Goal: Check status: Check status

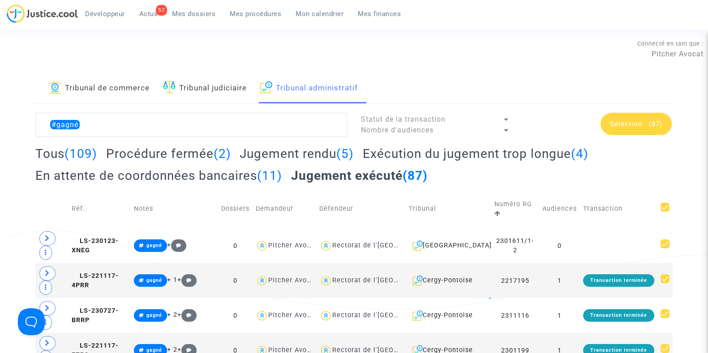
click at [332, 14] on span "Mon calendrier" at bounding box center [320, 14] width 48 height 8
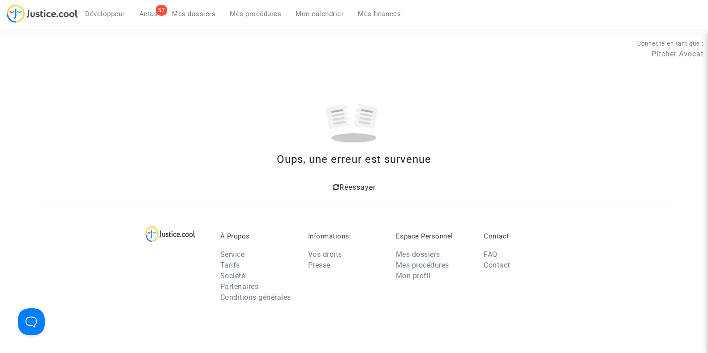
click at [318, 12] on span "Mon calendrier" at bounding box center [320, 14] width 48 height 8
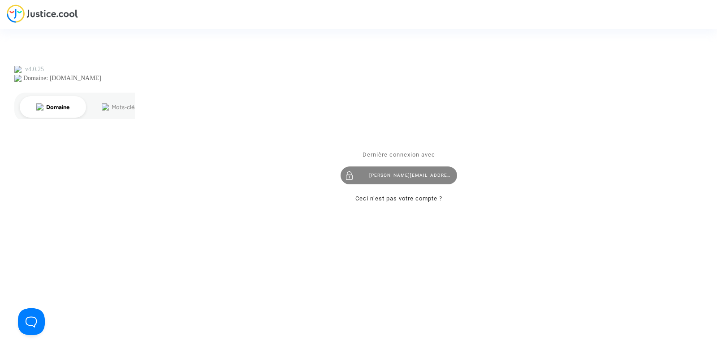
click at [370, 176] on div "joyce@pitcher-avocat.fr" at bounding box center [398, 176] width 116 height 18
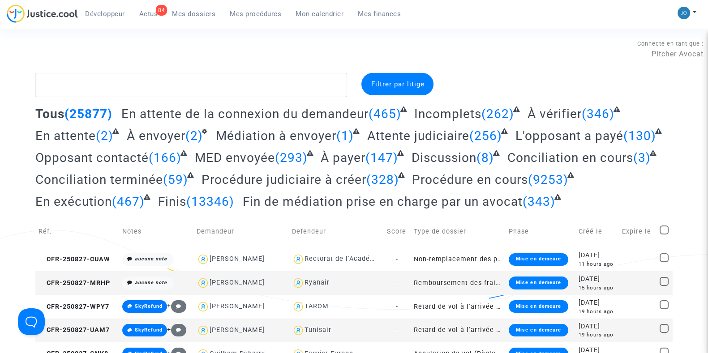
click at [316, 17] on span "Mon calendrier" at bounding box center [320, 14] width 48 height 8
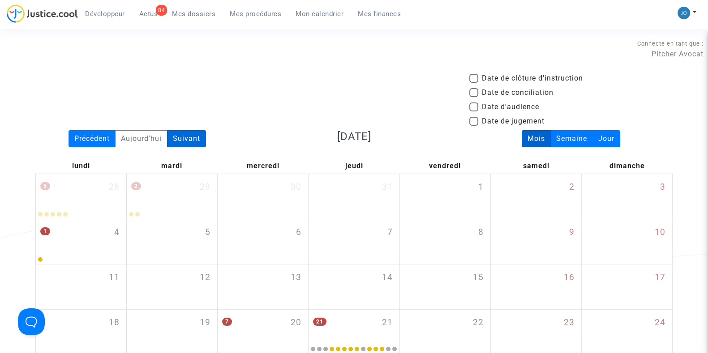
click at [181, 137] on div "Suivant" at bounding box center [186, 138] width 39 height 17
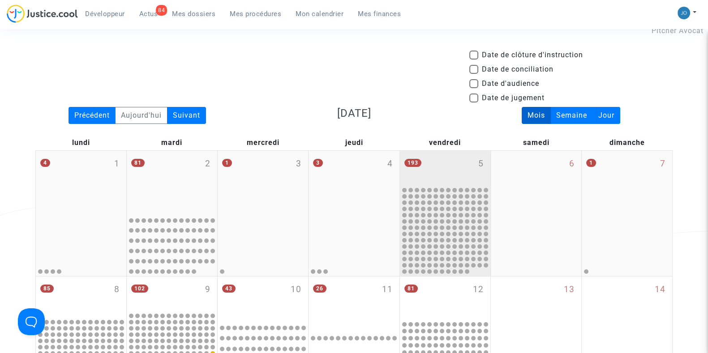
scroll to position [15, 0]
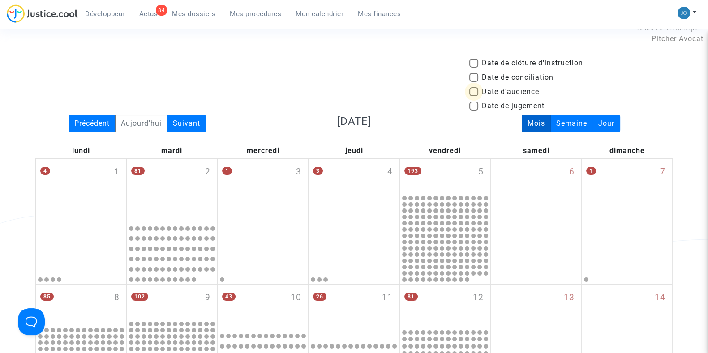
click at [474, 92] on span at bounding box center [474, 91] width 9 height 9
click at [474, 96] on input "Date d'audience" at bounding box center [474, 96] width 0 height 0
checkbox input "true"
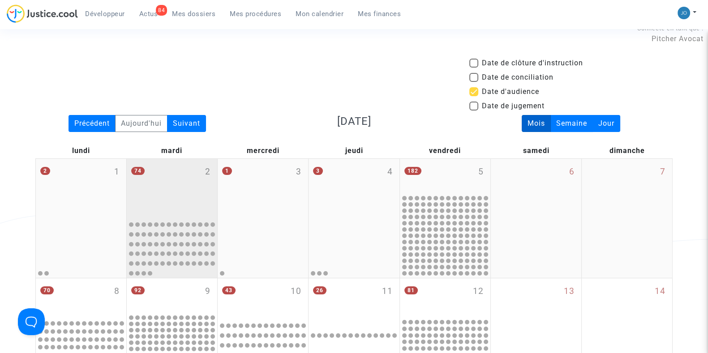
click at [161, 195] on div "74 2" at bounding box center [172, 188] width 90 height 58
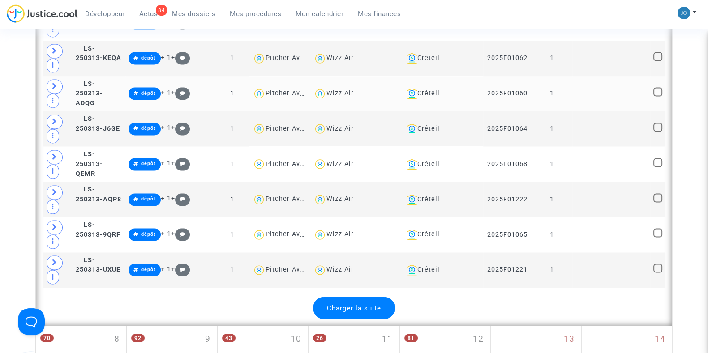
scroll to position [1851, 0]
click at [355, 304] on span "Charger la suite" at bounding box center [354, 308] width 54 height 8
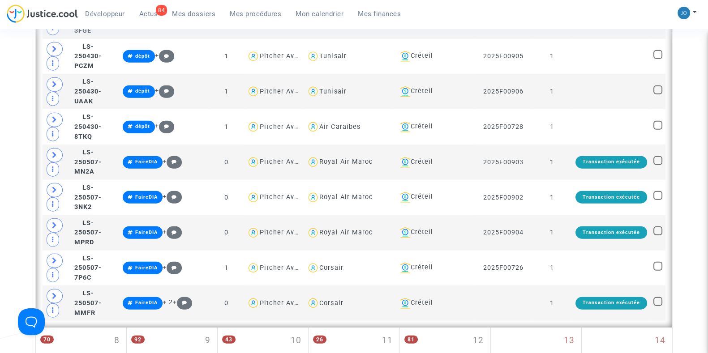
scroll to position [2657, 0]
